Goal: Transaction & Acquisition: Book appointment/travel/reservation

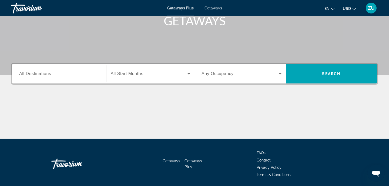
scroll to position [90, 0]
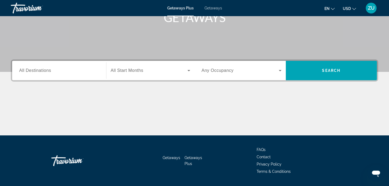
click at [76, 70] on input "Destination All Destinations" at bounding box center [59, 71] width 80 height 6
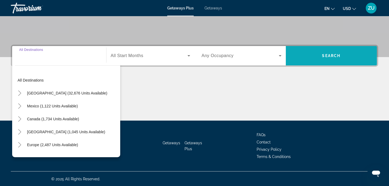
click at [344, 56] on span "Search widget" at bounding box center [331, 55] width 91 height 13
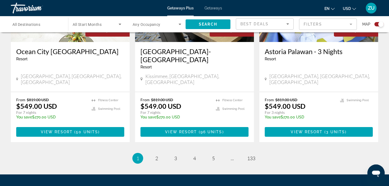
scroll to position [854, 0]
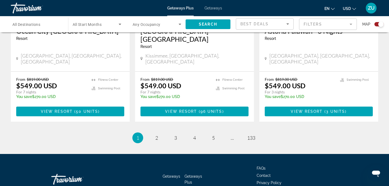
click at [247, 133] on li "page 133" at bounding box center [251, 138] width 11 height 11
click at [250, 135] on span "133" at bounding box center [251, 138] width 8 height 6
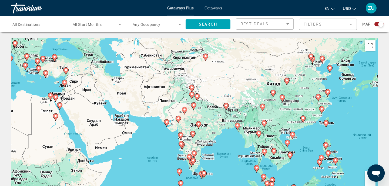
click at [287, 83] on icon "Main content" at bounding box center [286, 81] width 5 height 7
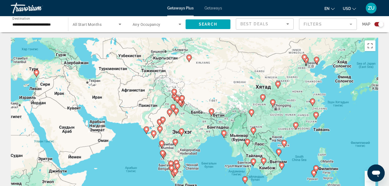
click at [287, 83] on div "Гараар чирэхийг идэвхжүүлэхийн тулд Alt + Enter дарна. Гар чирэх төлөвт орсон б…" at bounding box center [194, 119] width 367 height 162
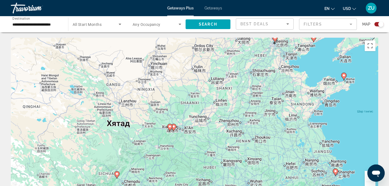
click at [169, 129] on icon "Main content" at bounding box center [169, 127] width 5 height 7
type input "**********"
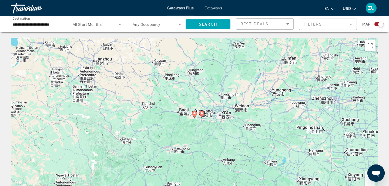
click at [195, 114] on image "Main content" at bounding box center [194, 113] width 3 height 3
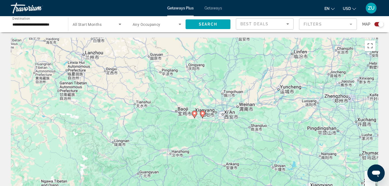
click at [195, 114] on image "Main content" at bounding box center [194, 113] width 3 height 3
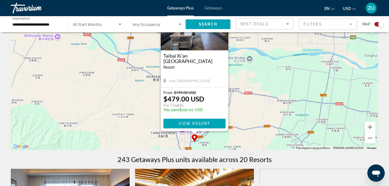
scroll to position [60, 0]
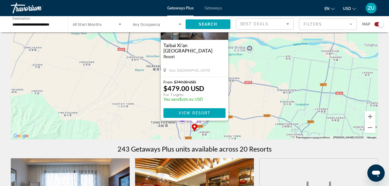
click at [252, 116] on div "Гараар чирэхийг идэвхжүүлэхийн тулд Alt + Enter дарна. Гар чирэх төлөвт орсон б…" at bounding box center [194, 59] width 367 height 162
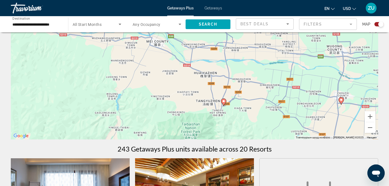
click at [341, 100] on image "Main content" at bounding box center [340, 100] width 3 height 3
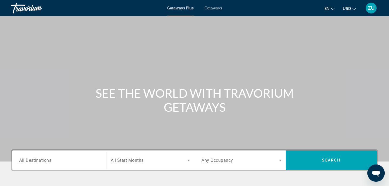
click at [345, 158] on span "Search widget" at bounding box center [331, 160] width 91 height 13
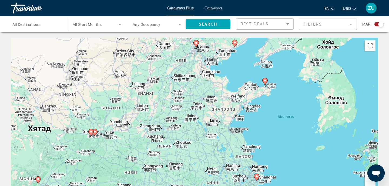
click at [196, 42] on image "Main content" at bounding box center [195, 42] width 3 height 3
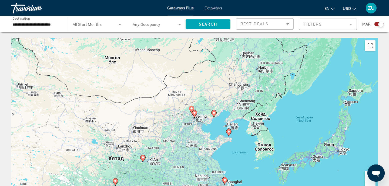
click at [195, 117] on gmp-advanced-marker "Main content" at bounding box center [194, 114] width 5 height 8
type input "**********"
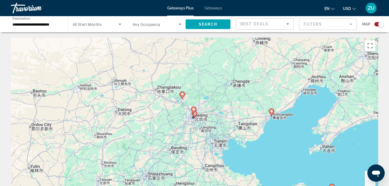
click at [193, 116] on gmp-advanced-marker "Main content" at bounding box center [194, 115] width 5 height 8
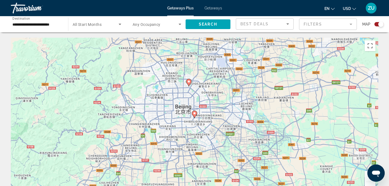
click at [195, 116] on icon "Main content" at bounding box center [194, 114] width 5 height 7
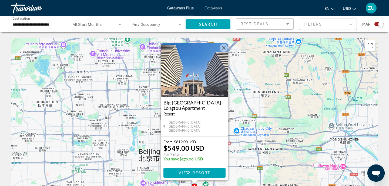
click at [225, 51] on button "Хаах" at bounding box center [223, 48] width 8 height 8
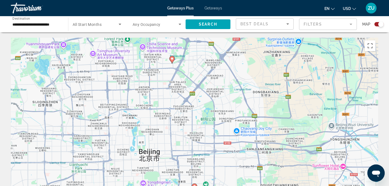
click at [172, 57] on icon "Main content" at bounding box center [171, 59] width 5 height 7
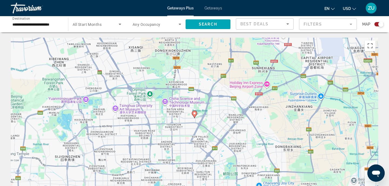
click at [195, 115] on image "Main content" at bounding box center [194, 113] width 3 height 3
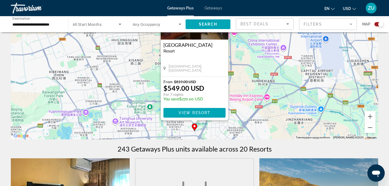
scroll to position [90, 0]
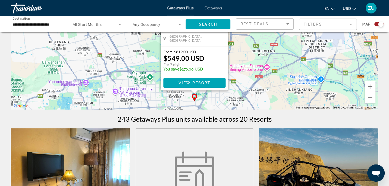
click at [254, 74] on div "Гараар чирэхийг идэвхжүүлэхийн тулд Alt + Enter дарна. Гар чирэх төлөвт орсон б…" at bounding box center [194, 29] width 367 height 162
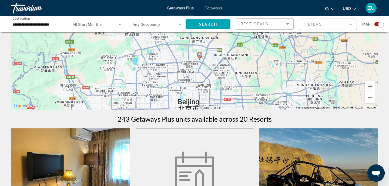
click at [201, 61] on div "Гараар чирэхийг идэвхжүүлэхийн тулд Alt + Enter дарна. Гар чирэх төлөвт орсон б…" at bounding box center [194, 29] width 367 height 162
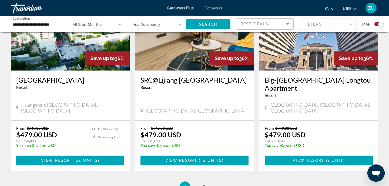
scroll to position [840, 0]
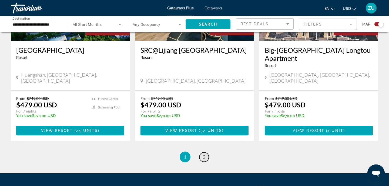
click at [204, 154] on span "2" at bounding box center [203, 157] width 3 height 6
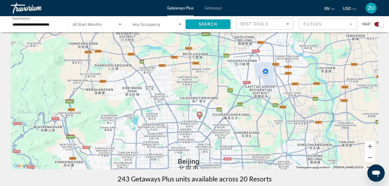
scroll to position [60, 0]
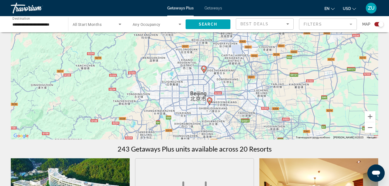
click at [209, 101] on image "Main content" at bounding box center [209, 100] width 3 height 3
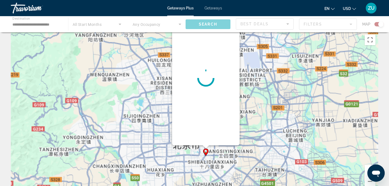
scroll to position [0, 0]
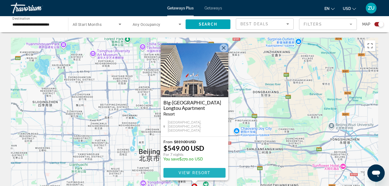
click at [205, 175] on span "View Resort" at bounding box center [194, 173] width 32 height 4
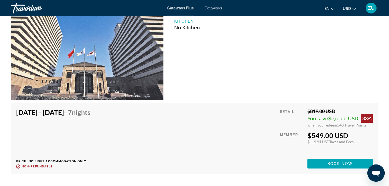
scroll to position [840, 0]
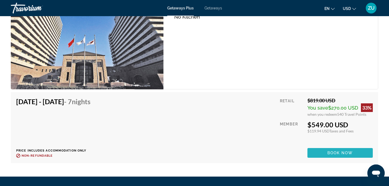
click at [331, 149] on span "Main content" at bounding box center [339, 153] width 65 height 13
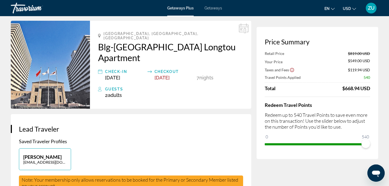
scroll to position [30, 0]
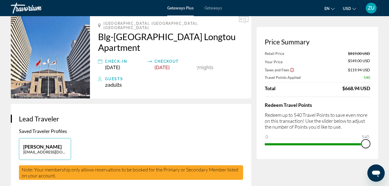
drag, startPoint x: 366, startPoint y: 145, endPoint x: 394, endPoint y: 155, distance: 29.1
click at [389, 155] on html "Skip to main content Getaways Plus Getaways en English Español Français Italian…" at bounding box center [194, 63] width 389 height 186
drag, startPoint x: 365, startPoint y: 145, endPoint x: 394, endPoint y: 140, distance: 29.3
click at [389, 140] on html "Skip to main content Getaways Plus Getaways en English Español Français Italian…" at bounding box center [194, 63] width 389 height 186
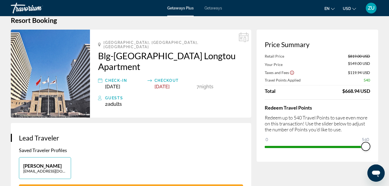
scroll to position [0, 0]
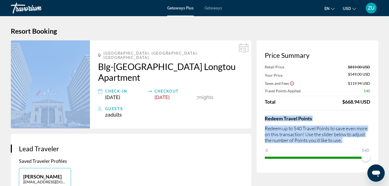
drag, startPoint x: 263, startPoint y: 116, endPoint x: 350, endPoint y: 144, distance: 91.7
click at [350, 144] on div "Price Summary Retail Price $819.00 USD Your Price $549.00 USD Taxes and Fees $1…" at bounding box center [316, 106] width 121 height 133
copy div "Redeem Travel Points Redeem up to 540 Travel Points to save even more on this t…"
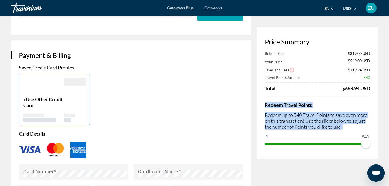
scroll to position [390, 0]
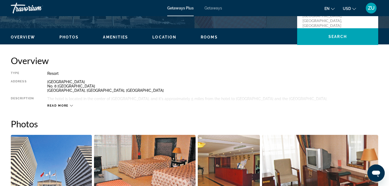
scroll to position [330, 0]
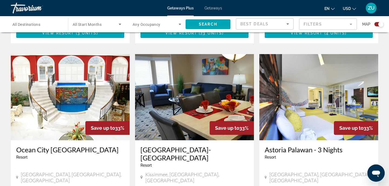
scroll to position [736, 0]
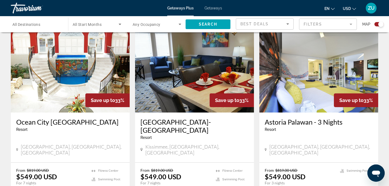
click at [345, 168] on ul "Swimming Pool" at bounding box center [356, 181] width 33 height 26
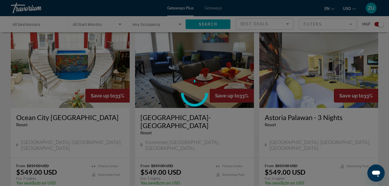
scroll to position [773, 0]
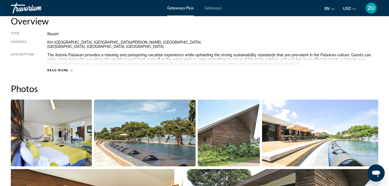
scroll to position [164, 0]
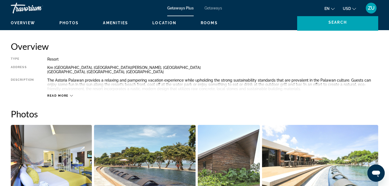
click at [56, 97] on span "Read more" at bounding box center [57, 96] width 21 height 4
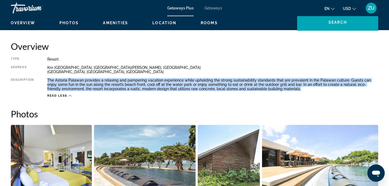
drag, startPoint x: 288, startPoint y: 89, endPoint x: 47, endPoint y: 76, distance: 240.5
click at [47, 76] on div "Type Resort All-Inclusive No All-Inclusive Address [STREET_ADDRESS][GEOGRAPHIC_…" at bounding box center [194, 77] width 367 height 41
copy div "The Astoria Palawan provides a relaxing and pampering vacation experience while…"
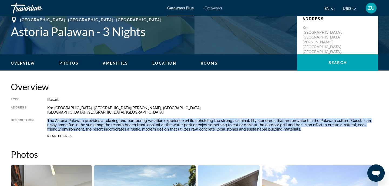
scroll to position [44, 0]
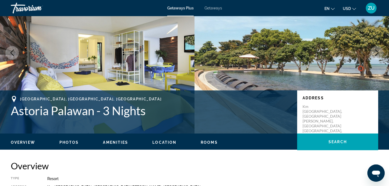
click at [211, 7] on span "Getaways" at bounding box center [213, 8] width 18 height 4
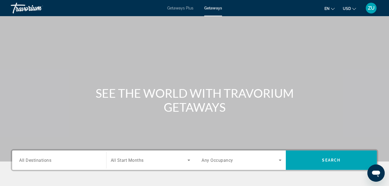
click at [355, 157] on span "Search widget" at bounding box center [331, 160] width 91 height 13
